Goal: Information Seeking & Learning: Learn about a topic

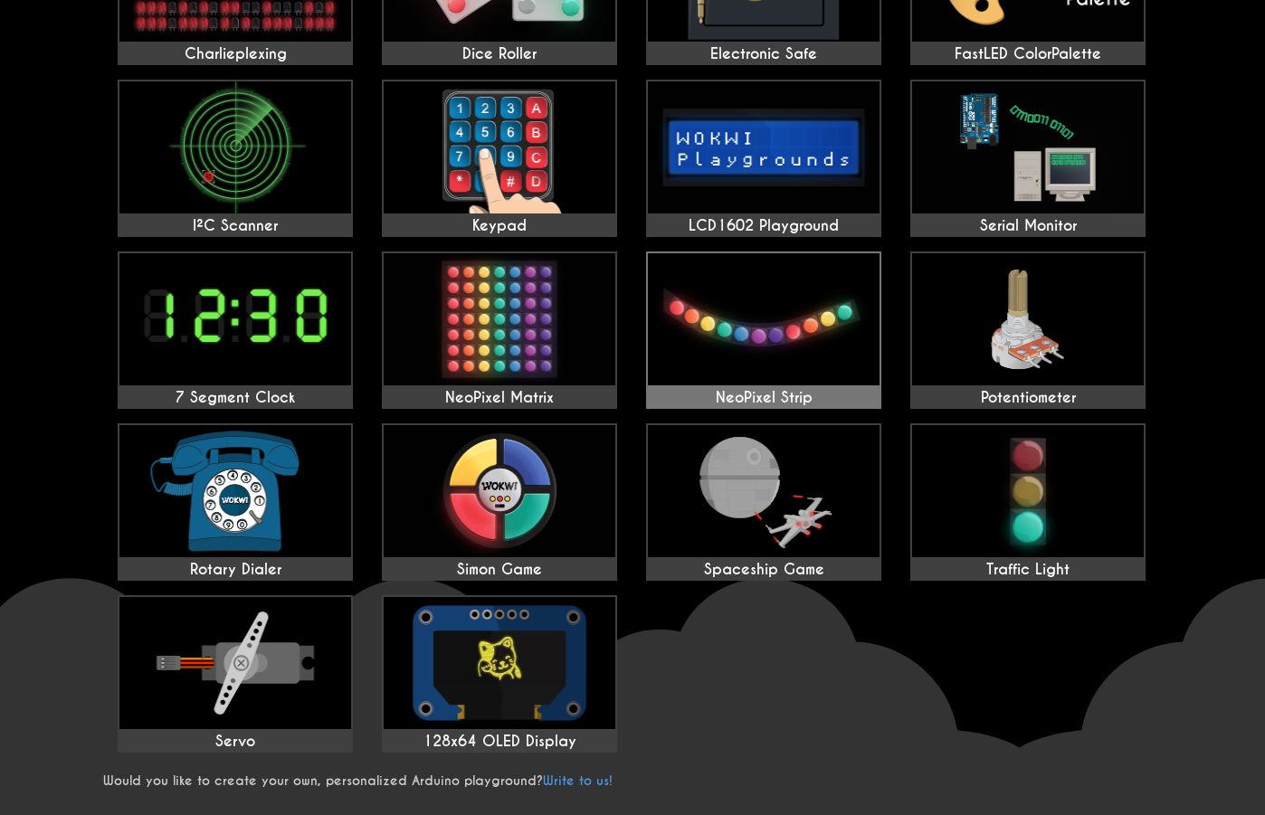
scroll to position [452, 0]
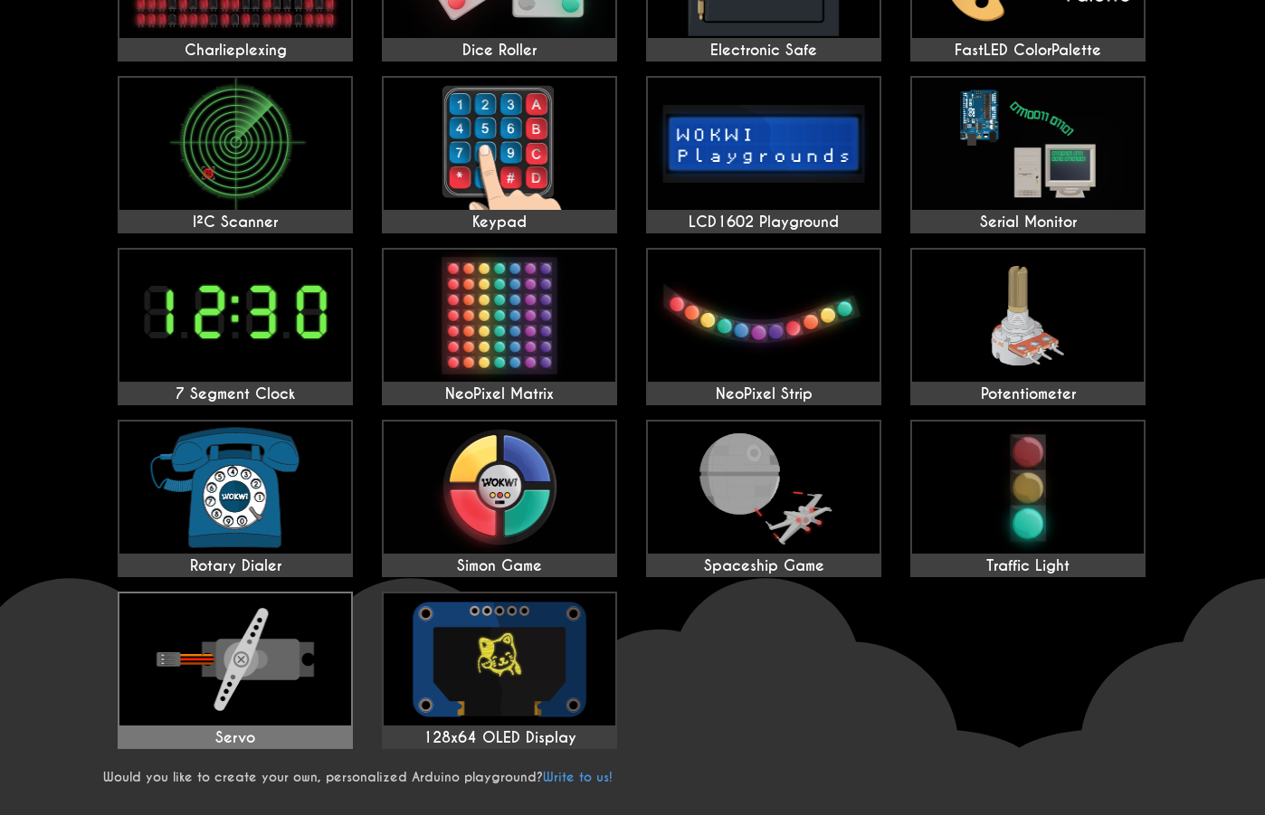
click at [294, 666] on img at bounding box center [235, 660] width 232 height 132
click at [232, 675] on img at bounding box center [235, 660] width 232 height 132
click at [232, 679] on img at bounding box center [235, 660] width 232 height 132
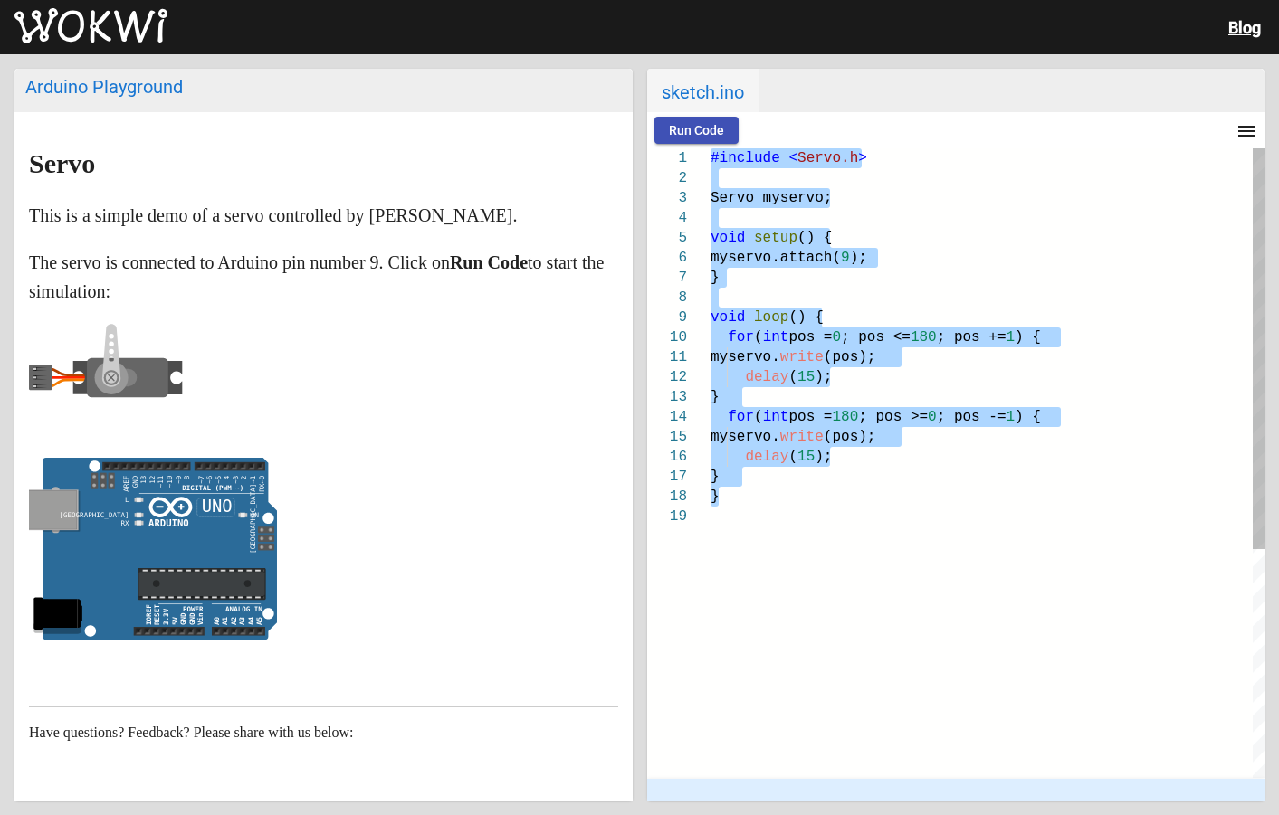
drag, startPoint x: 711, startPoint y: 159, endPoint x: 976, endPoint y: 490, distance: 424.2
click at [976, 490] on div "#include < Servo.h > Servo myservo; void setup () { myservo.attach( 9 ); } void…" at bounding box center [987, 642] width 555 height 988
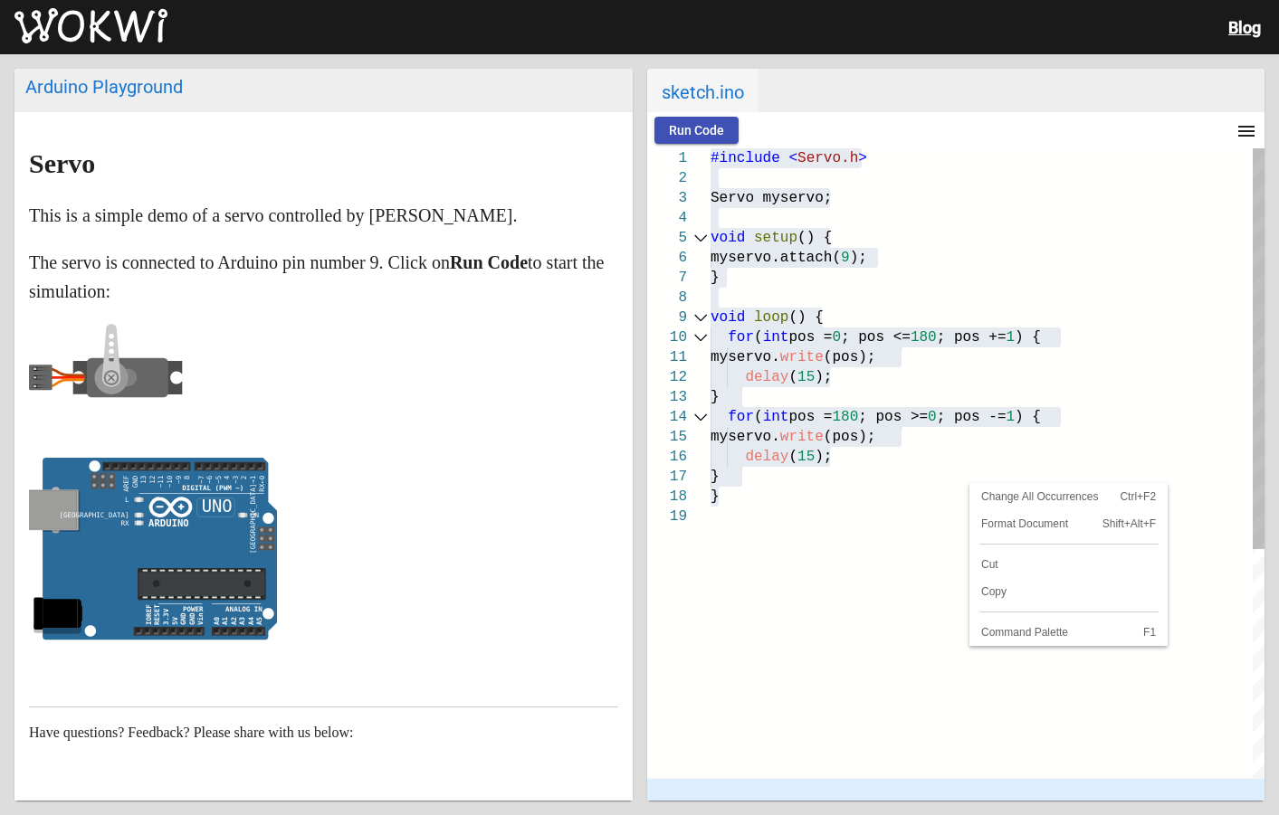
scroll to position [0, 2]
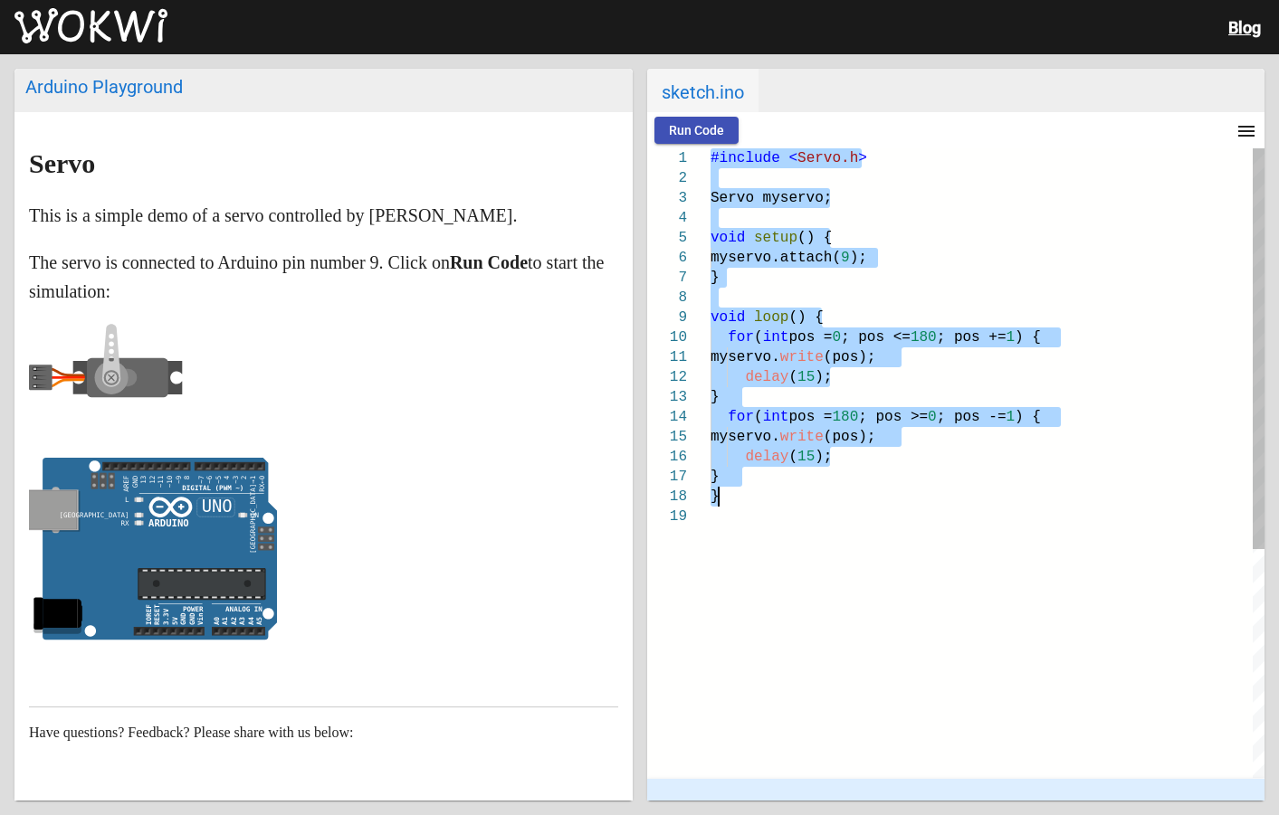
paste textarea "Editor content;Press Alt+F1 for Accessibility Options."
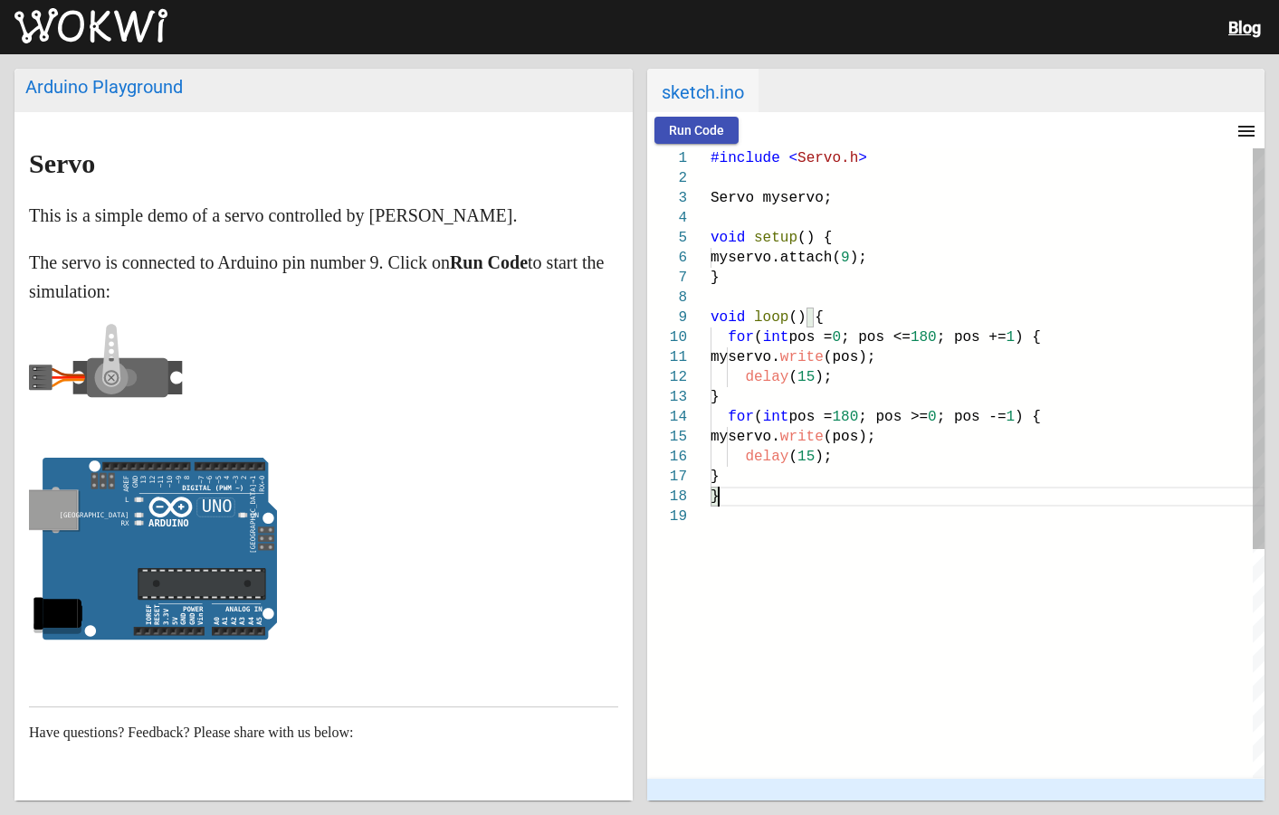
drag, startPoint x: 708, startPoint y: 162, endPoint x: 781, endPoint y: 477, distance: 323.3
type textarea "#include <Servo.h> Servo myservo; void setup() { myservo.attach(9); } void loop…"
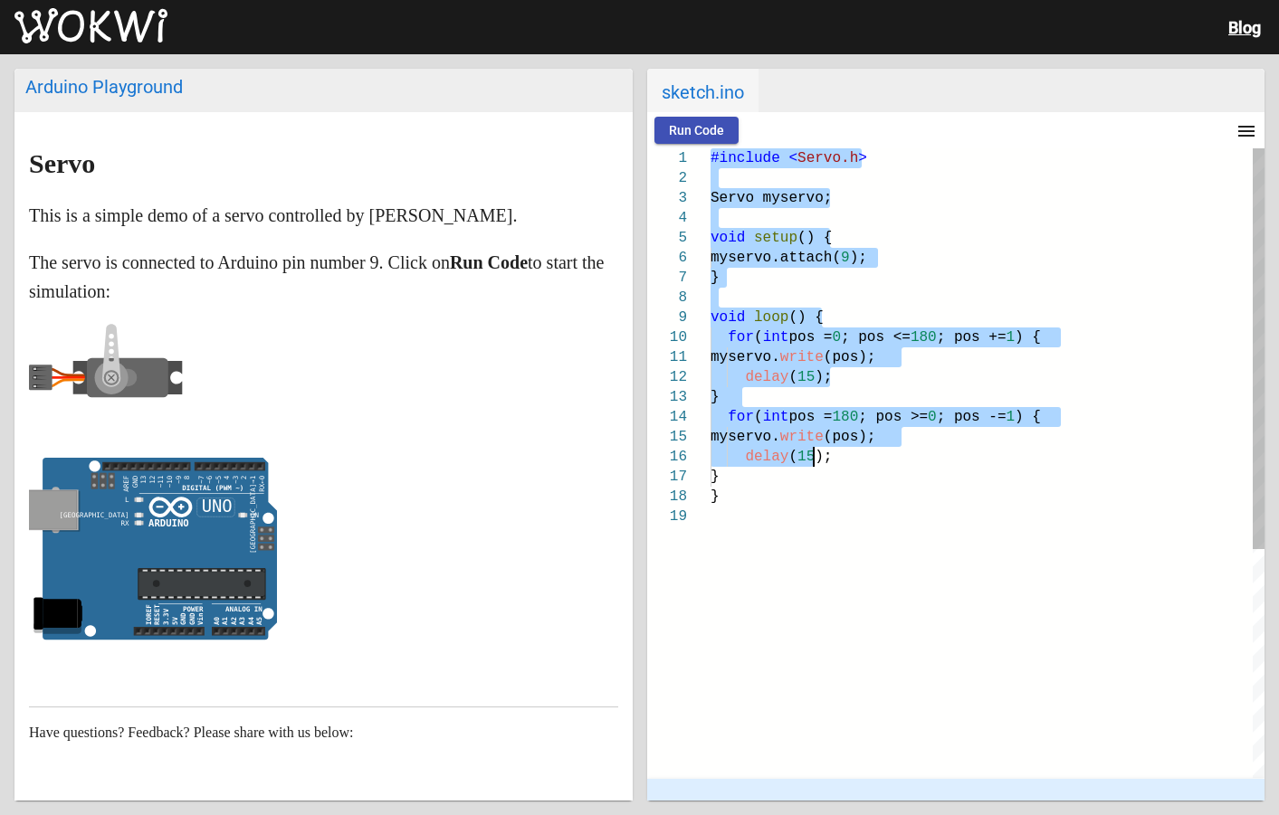
click at [819, 461] on span ");" at bounding box center [822, 457] width 17 height 16
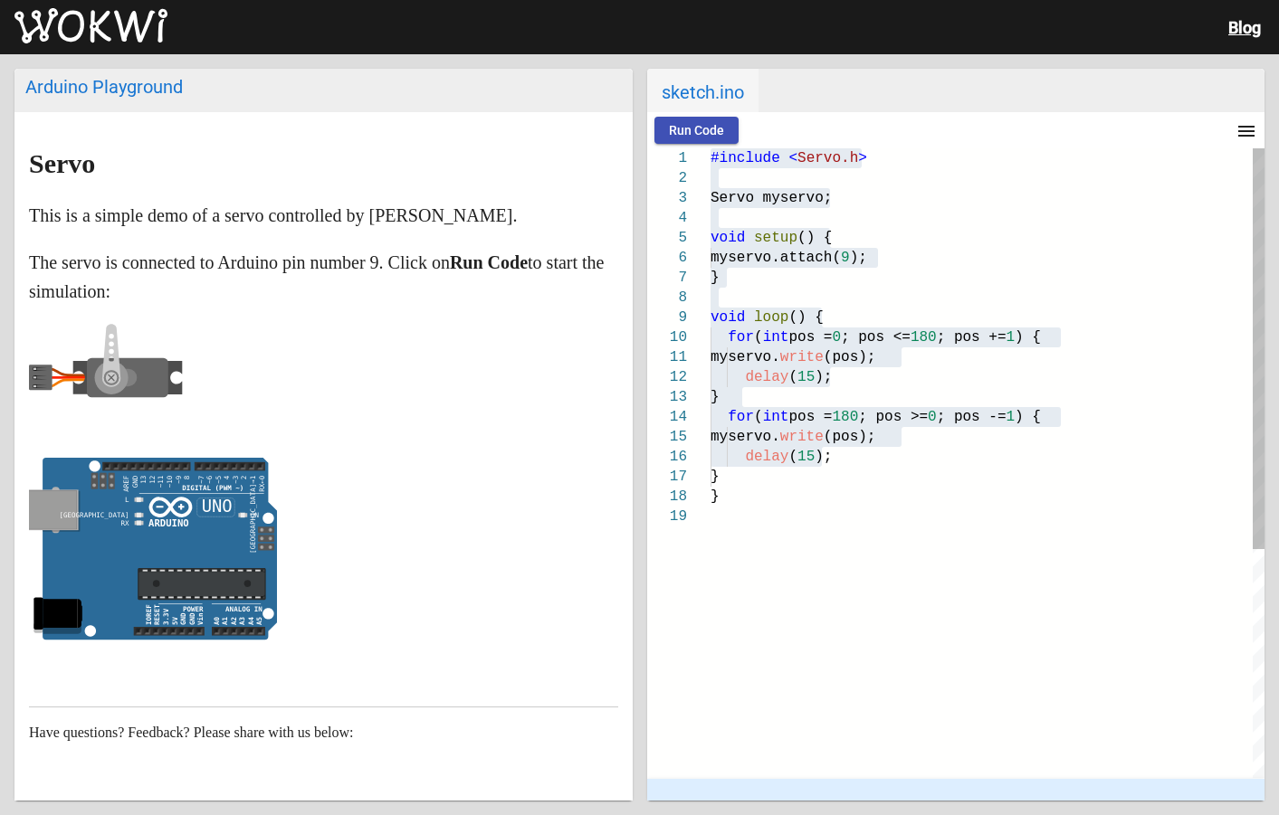
scroll to position [0, 3]
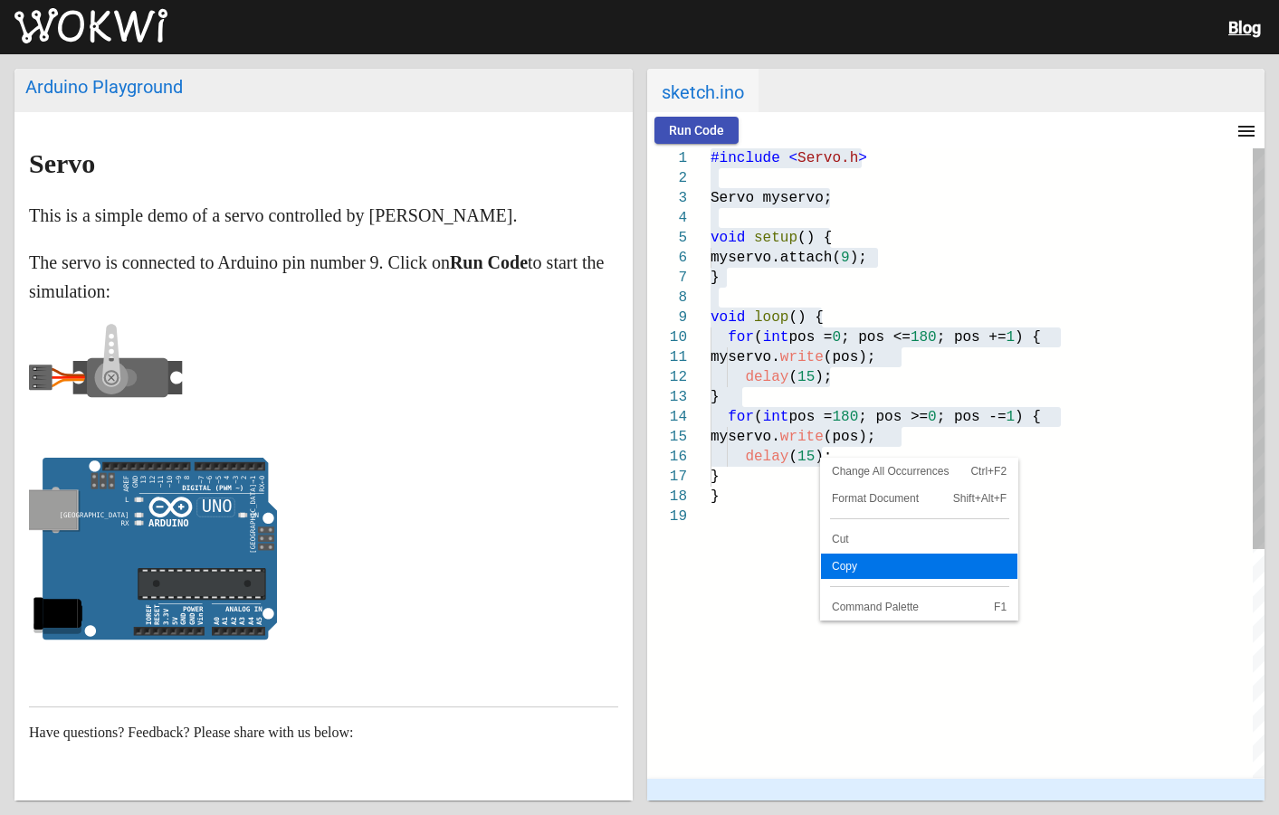
click at [908, 570] on span "Copy" at bounding box center [919, 566] width 196 height 11
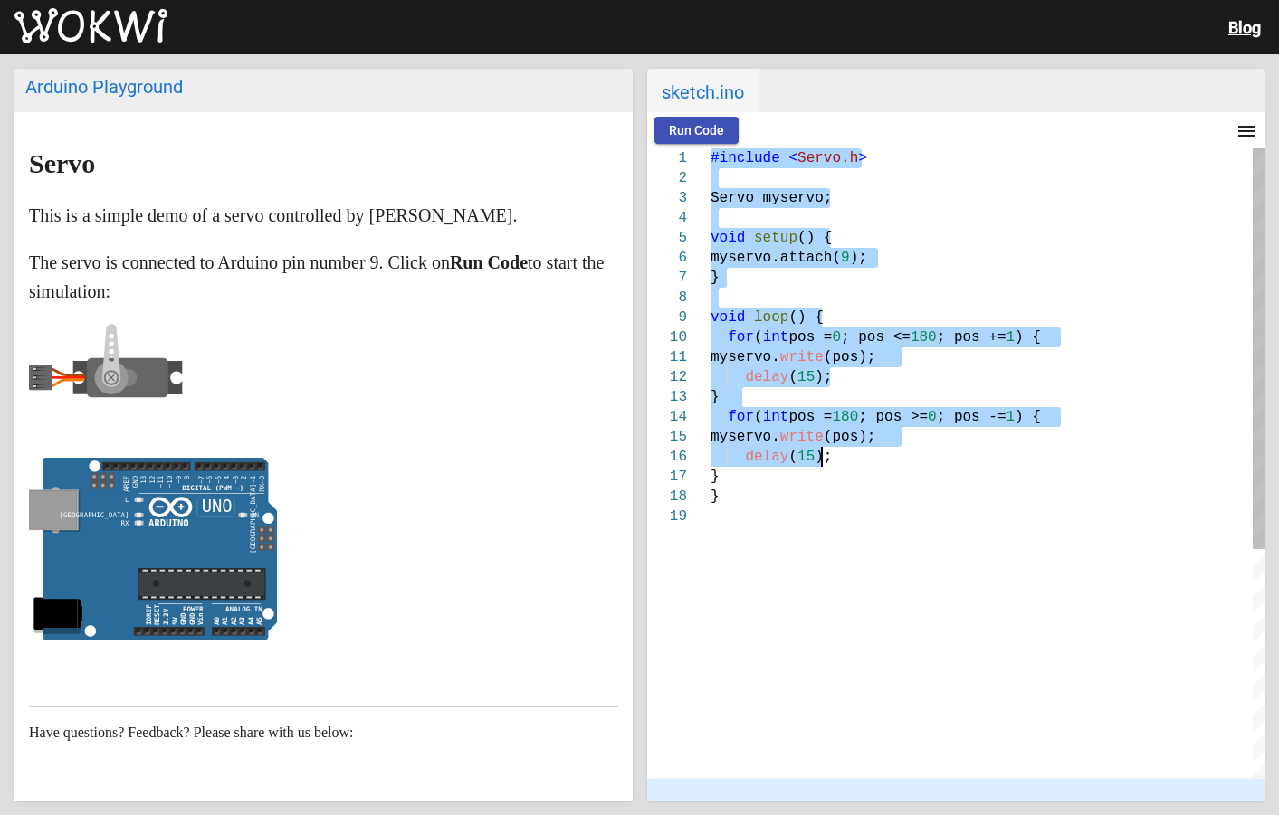
scroll to position [0, 4]
